Goal: Task Accomplishment & Management: Manage account settings

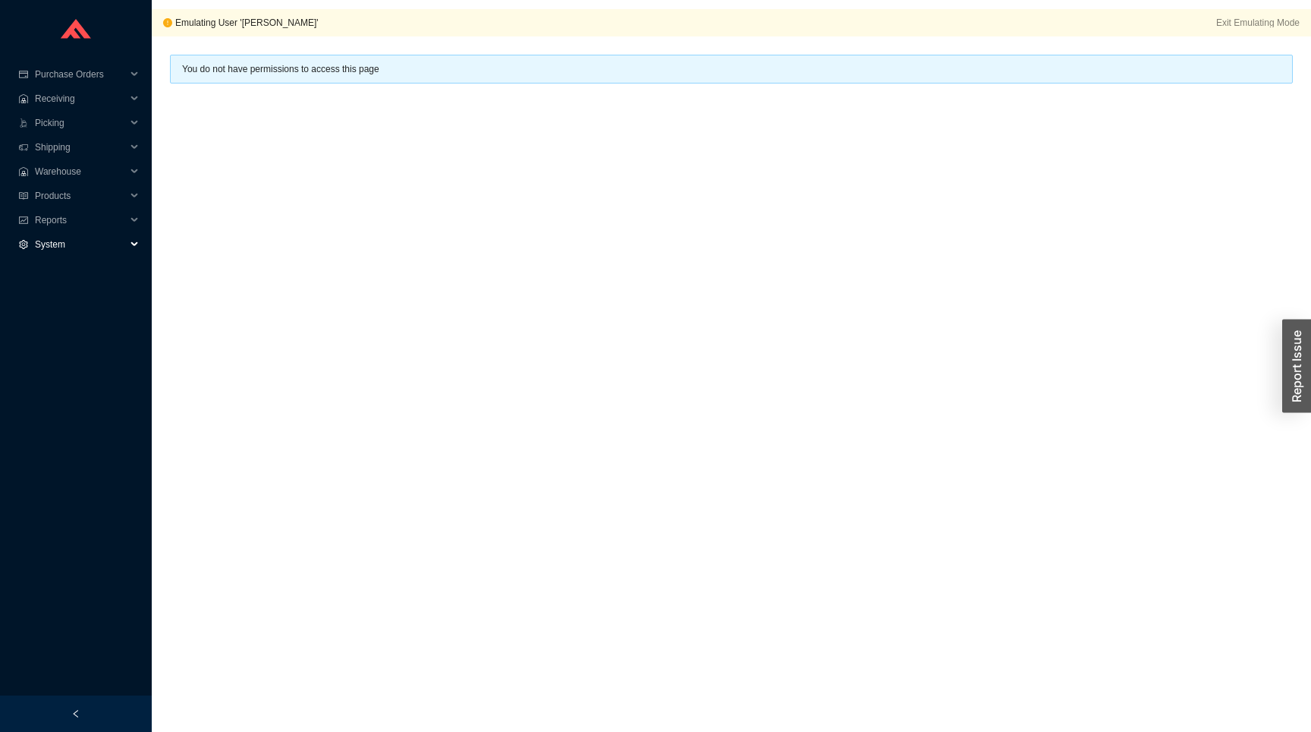
click at [43, 248] on span "System" at bounding box center [80, 244] width 91 height 24
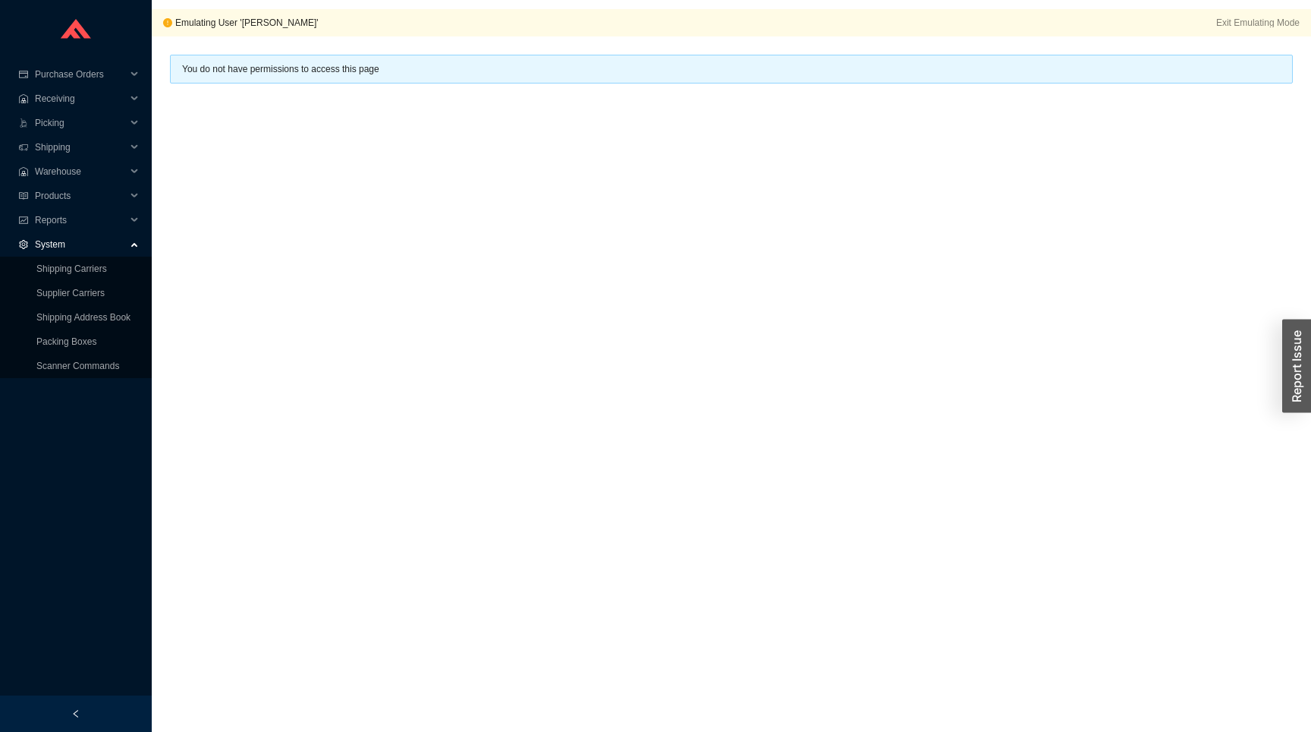
click at [64, 244] on span "System" at bounding box center [80, 244] width 91 height 24
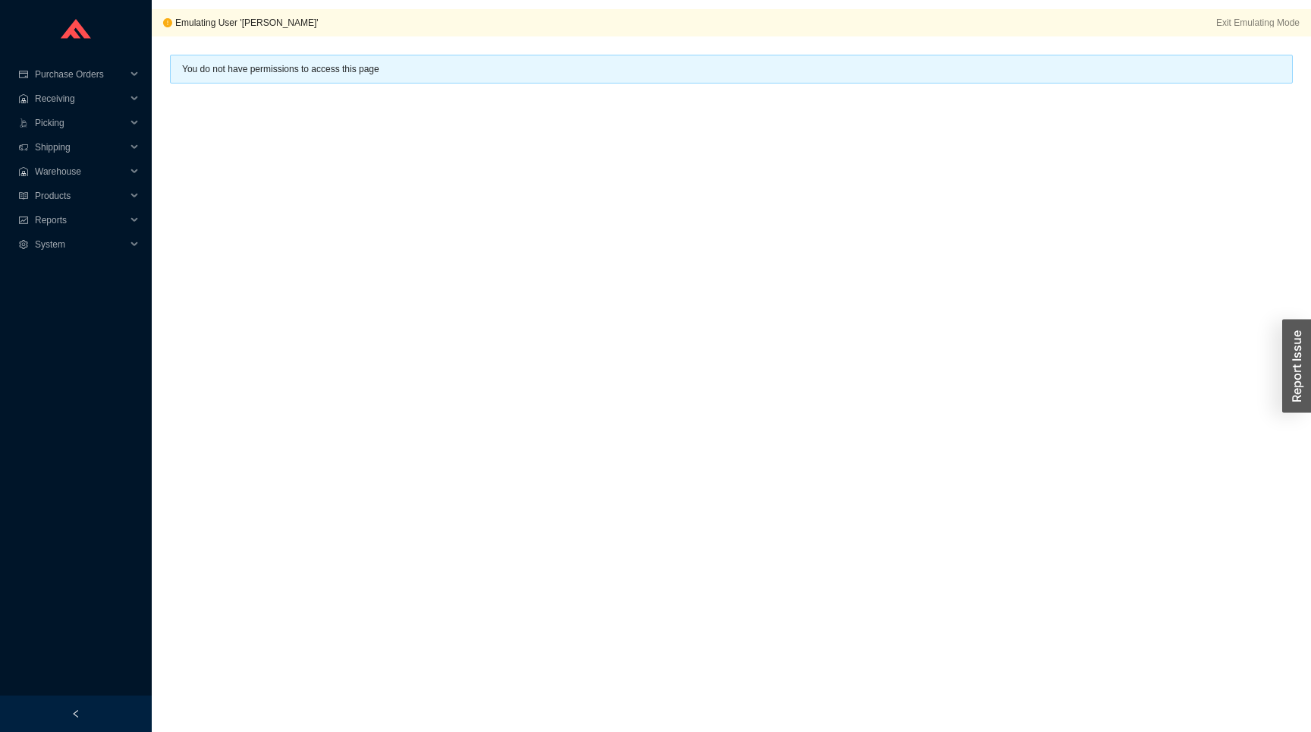
click at [72, 713] on icon "left" at bounding box center [75, 713] width 9 height 9
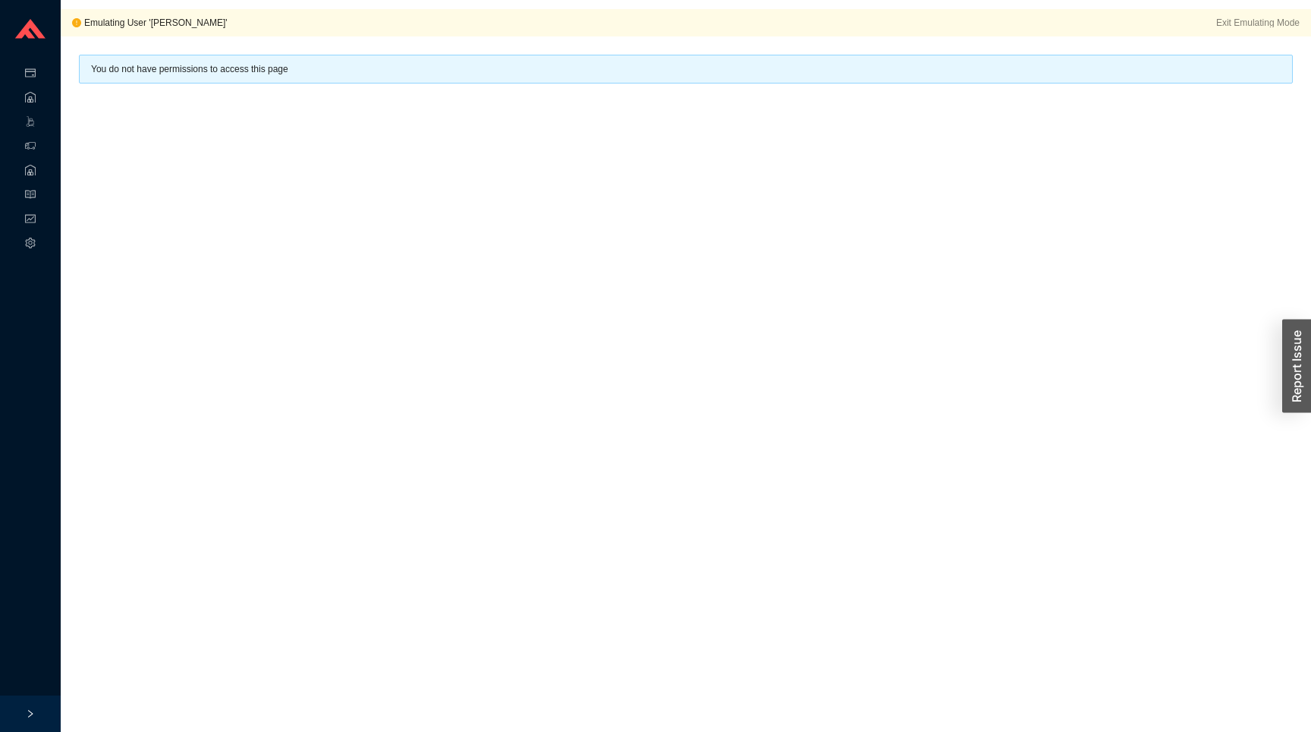
click at [34, 714] on icon "right" at bounding box center [30, 713] width 9 height 9
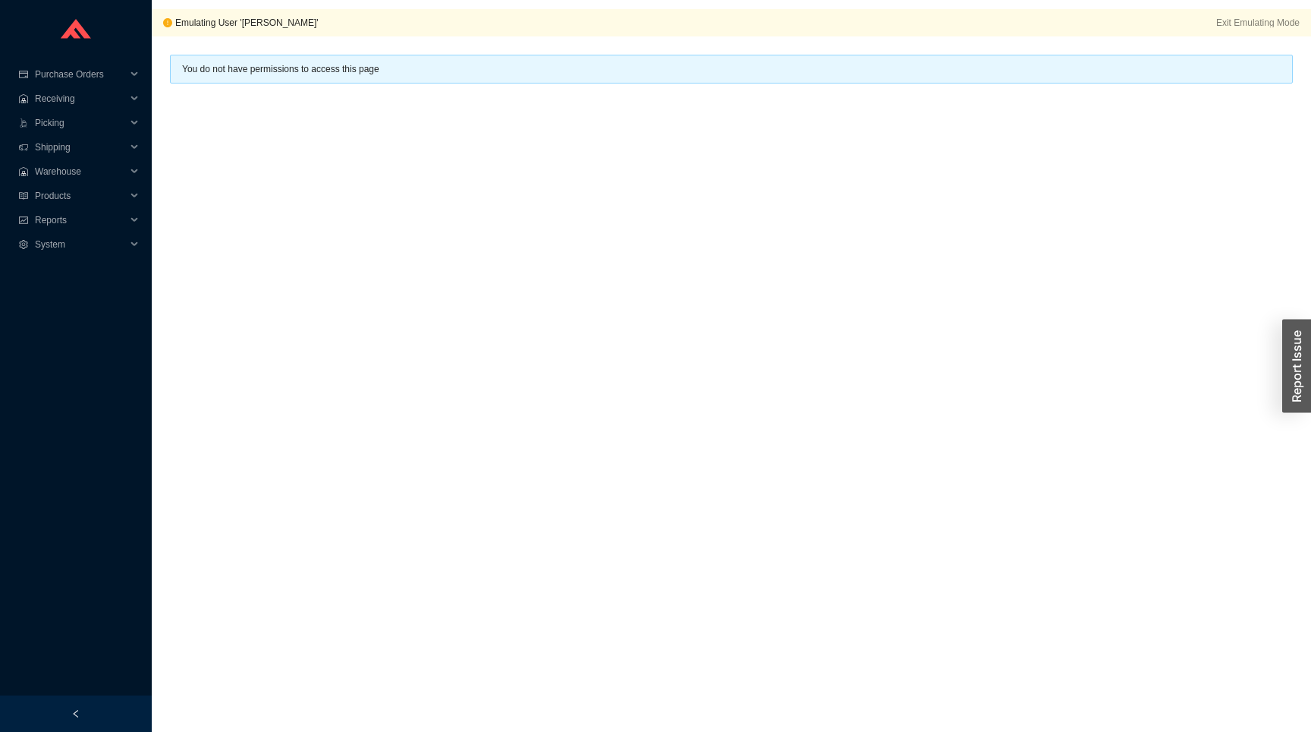
click at [78, 12] on div at bounding box center [76, 31] width 152 height 62
click at [78, 34] on icon at bounding box center [76, 29] width 30 height 20
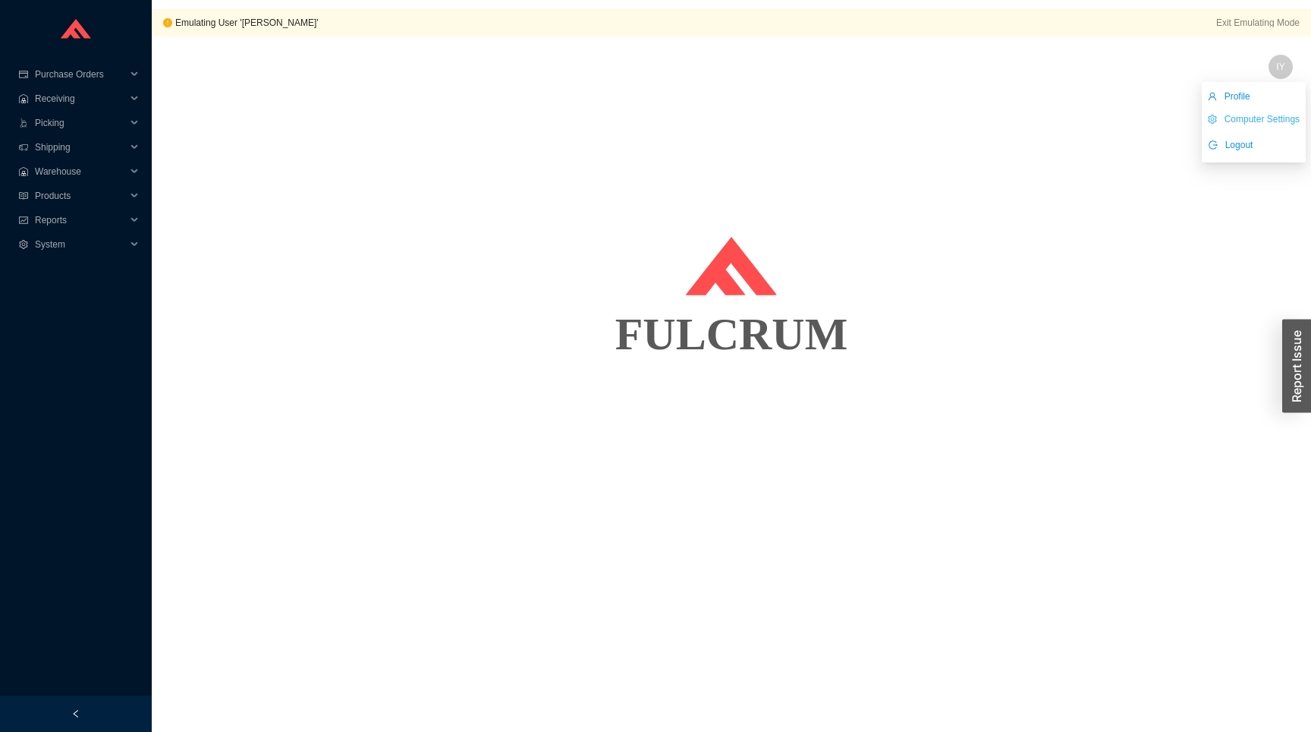
click at [1239, 117] on link "Computer Settings" at bounding box center [1254, 119] width 92 height 11
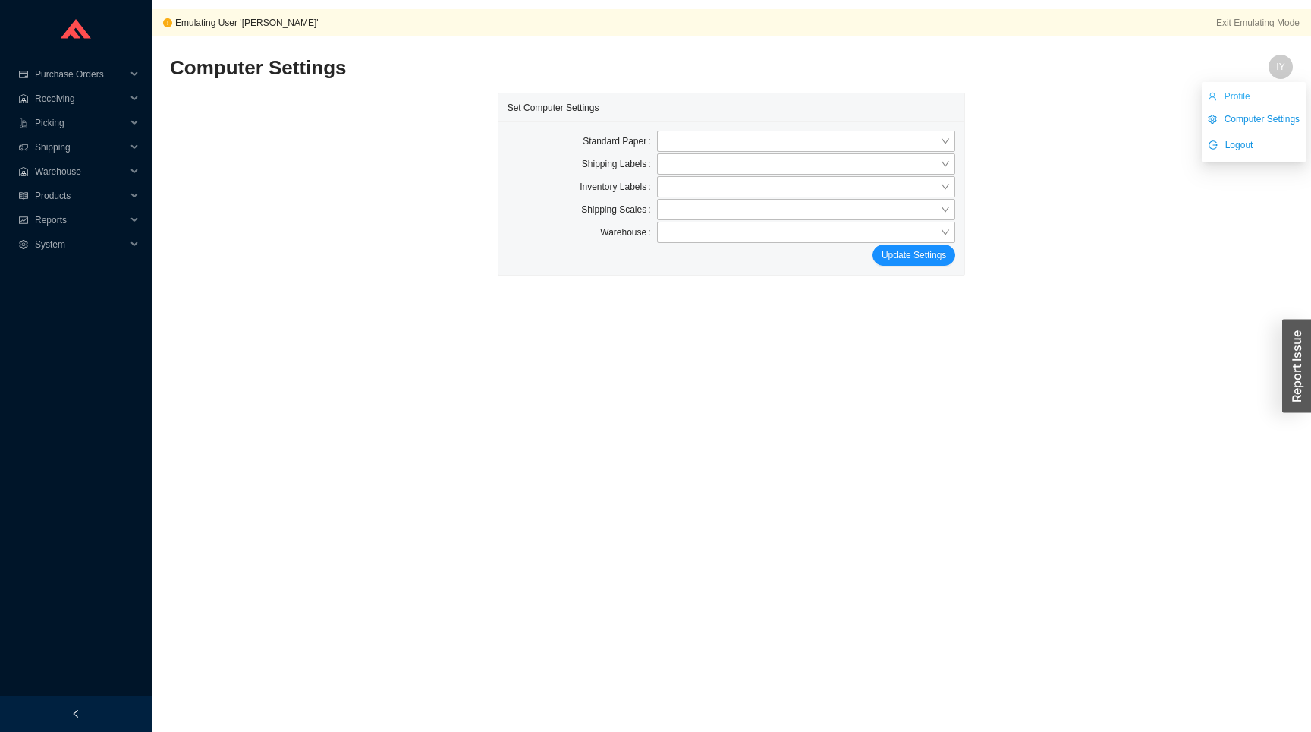
click at [1247, 91] on link "Profile" at bounding box center [1229, 96] width 42 height 11
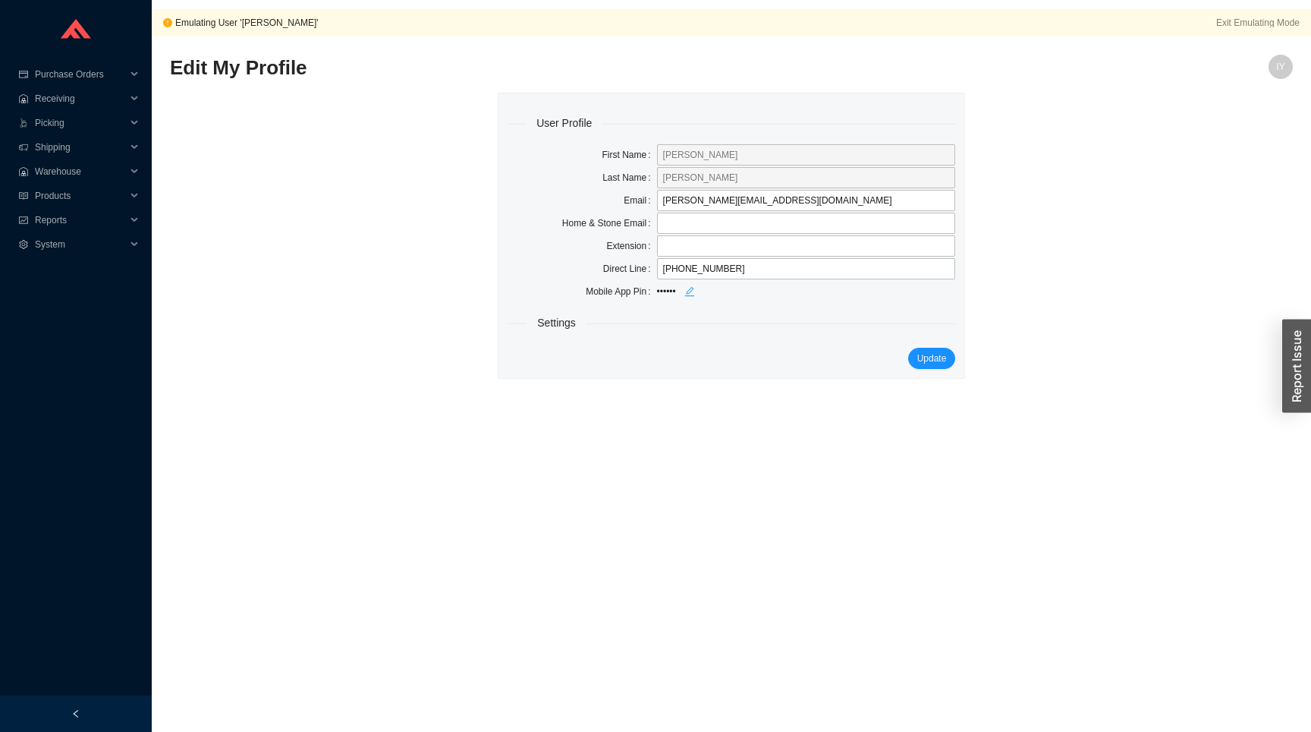
click at [695, 288] on icon "edit" at bounding box center [690, 292] width 10 height 10
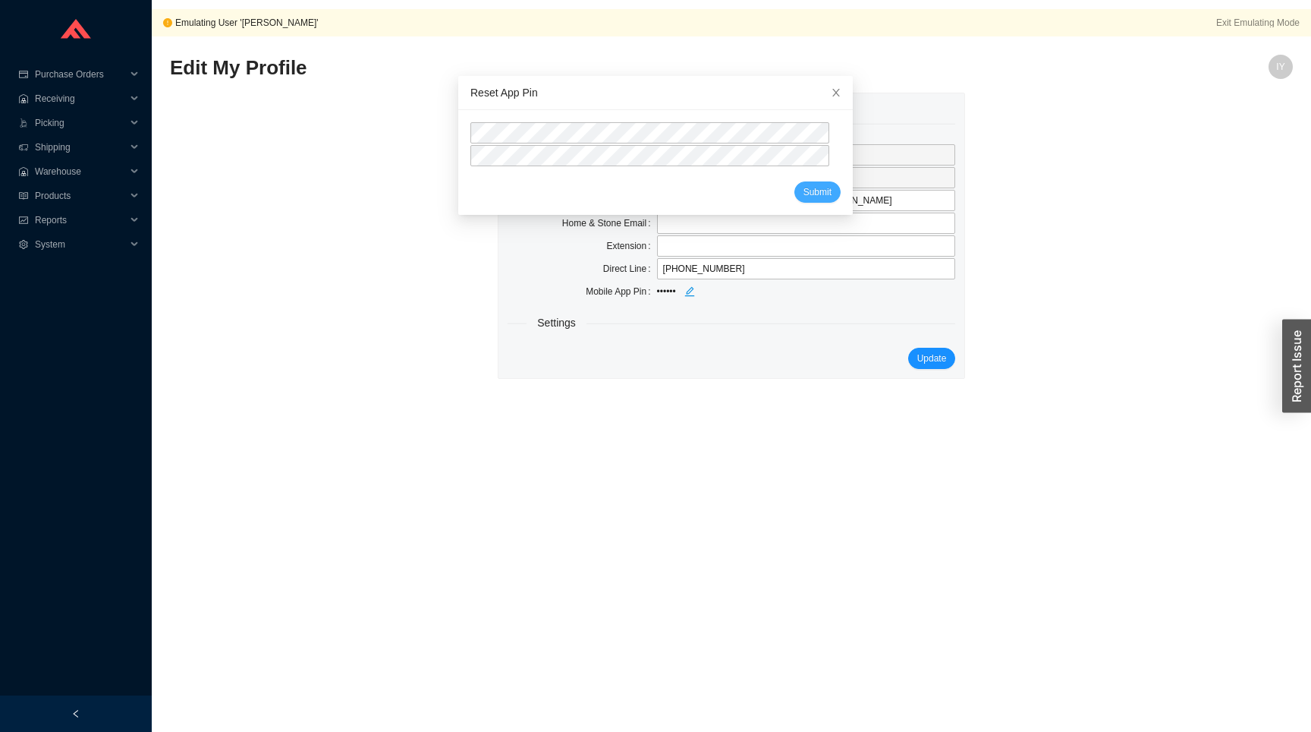
click at [813, 192] on span "Submit" at bounding box center [818, 191] width 28 height 15
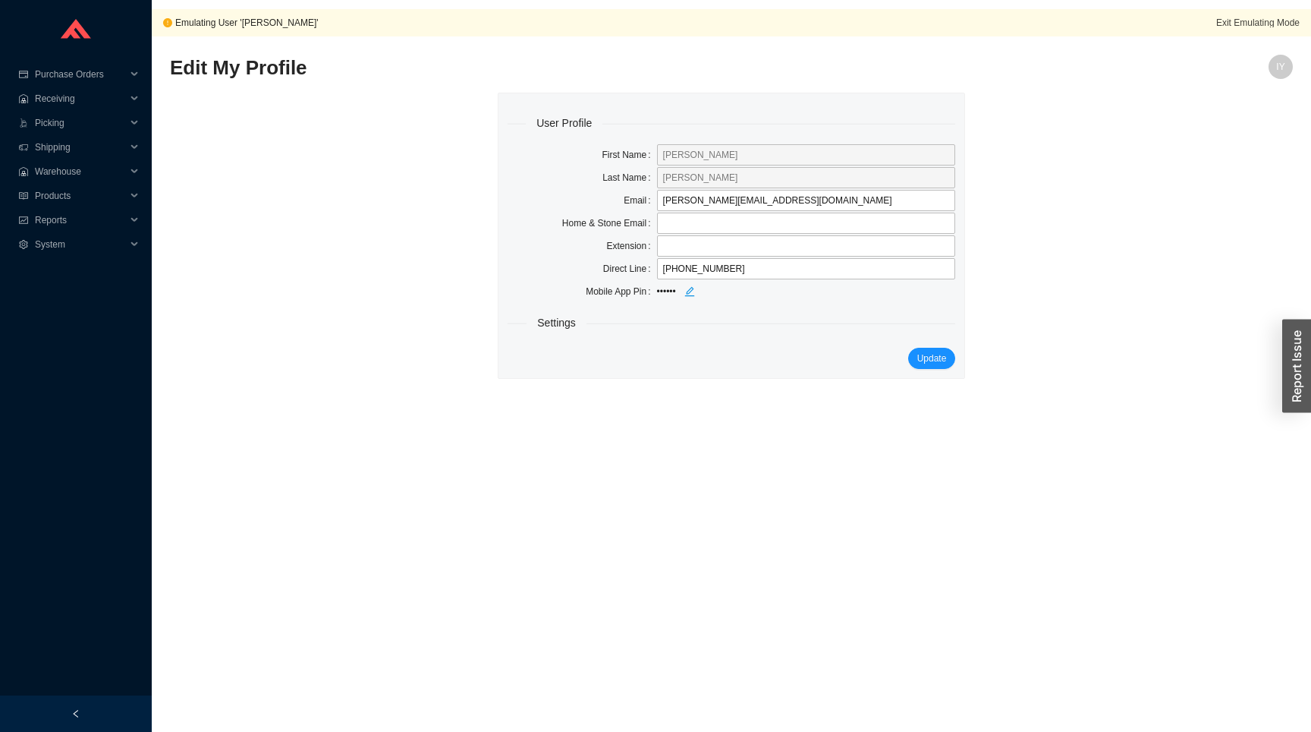
click at [1273, 23] on span "Exit Emulating Mode" at bounding box center [1258, 22] width 83 height 11
